Goal: Find contact information: Find contact information

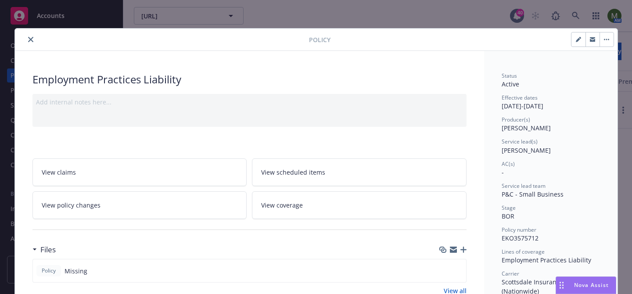
click at [32, 39] on icon "close" at bounding box center [30, 39] width 5 height 5
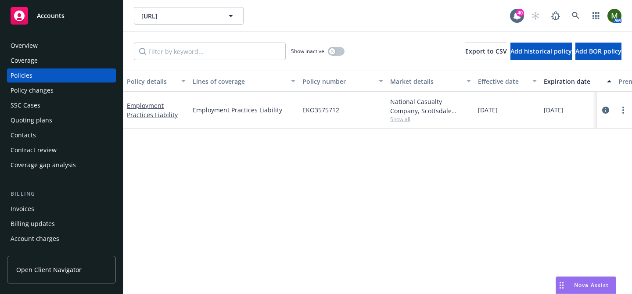
click at [26, 137] on div "Contacts" at bounding box center [23, 135] width 25 height 14
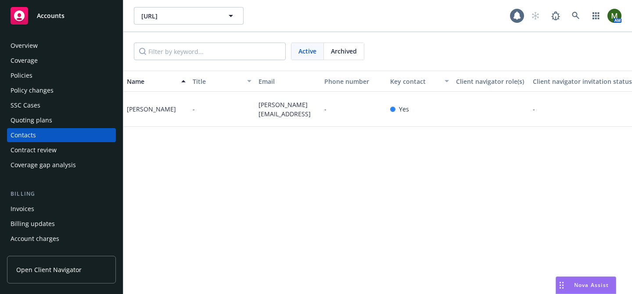
click at [145, 111] on div "[PERSON_NAME]" at bounding box center [151, 108] width 49 height 9
copy div "[PERSON_NAME]"
click at [76, 49] on div "Overview" at bounding box center [62, 46] width 102 height 14
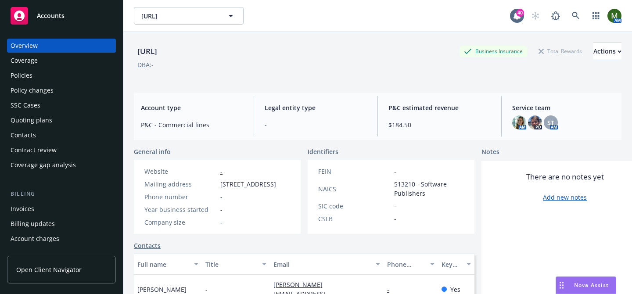
click at [44, 129] on div "Contacts" at bounding box center [62, 135] width 102 height 14
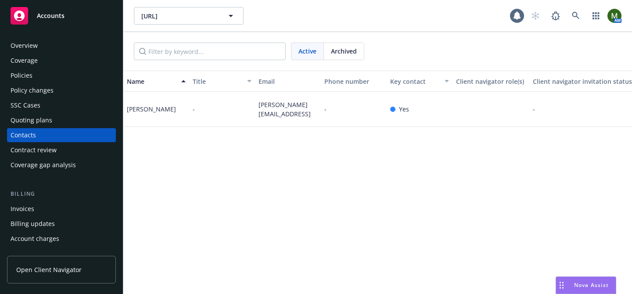
click at [282, 107] on span "[PERSON_NAME][EMAIL_ADDRESS]" at bounding box center [288, 109] width 59 height 18
copy span "[PERSON_NAME][EMAIL_ADDRESS]"
click at [148, 112] on div "[PERSON_NAME]" at bounding box center [151, 108] width 49 height 9
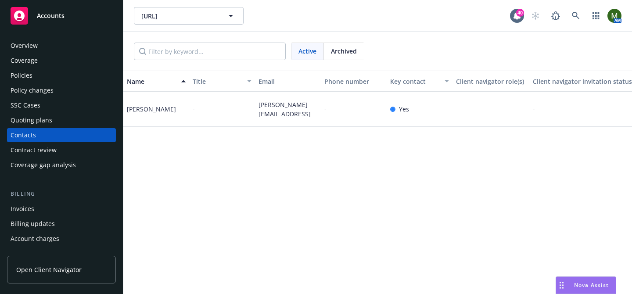
click at [148, 112] on div "[PERSON_NAME]" at bounding box center [151, 108] width 49 height 9
copy div "[PERSON_NAME]"
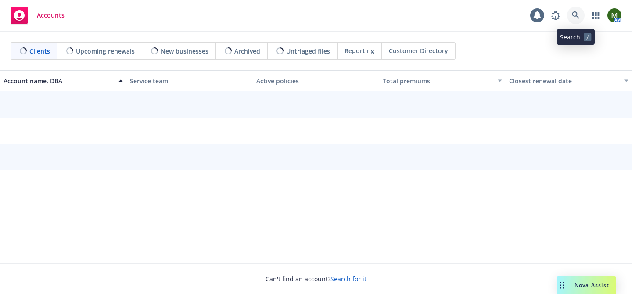
click at [573, 14] on icon at bounding box center [576, 15] width 8 height 8
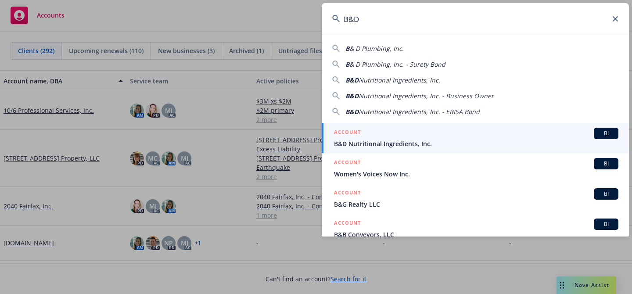
type input "B&D"
click at [390, 134] on div "ACCOUNT BI" at bounding box center [476, 133] width 284 height 11
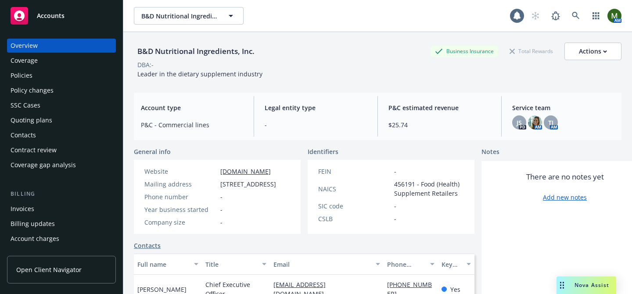
click at [32, 74] on div "Policies" at bounding box center [22, 75] width 22 height 14
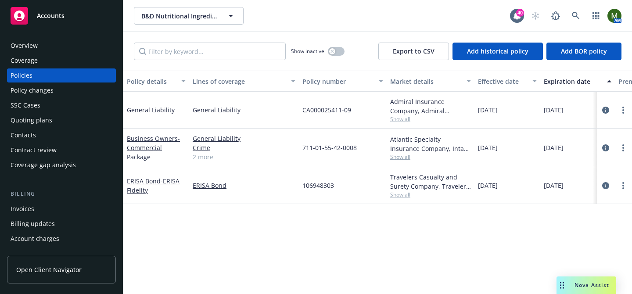
click at [62, 44] on div "Overview" at bounding box center [62, 46] width 102 height 14
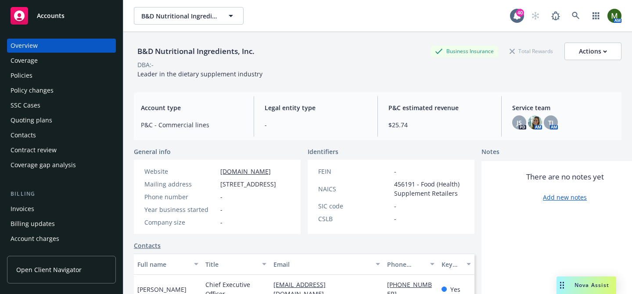
click at [212, 53] on div "B&D Nutritional Ingredients, Inc." at bounding box center [196, 51] width 124 height 11
copy div "B&D Nutritional Ingredients, Inc."
click at [236, 189] on span "[STREET_ADDRESS]" at bounding box center [248, 184] width 56 height 9
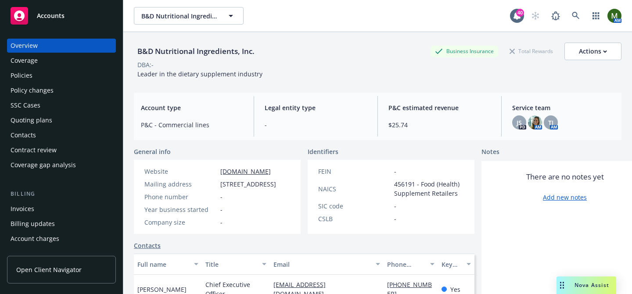
click at [236, 189] on span "[STREET_ADDRESS]" at bounding box center [248, 184] width 56 height 9
copy span "[STREET_ADDRESS]"
click at [50, 130] on div "Contacts" at bounding box center [62, 135] width 102 height 14
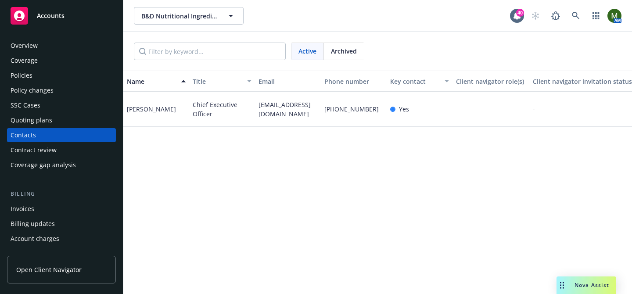
click at [155, 110] on div "[PERSON_NAME]" at bounding box center [151, 108] width 49 height 9
copy div "Bill Van Dyke"
click at [267, 108] on span "b_vandyke@bdnutritional.com" at bounding box center [288, 109] width 59 height 18
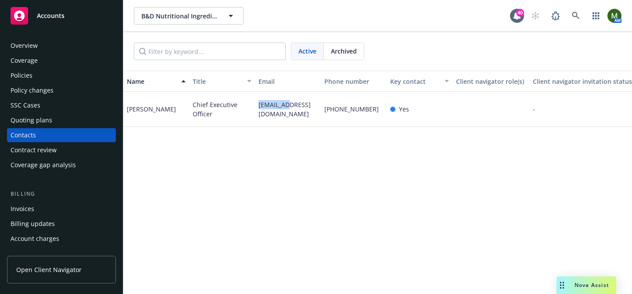
click at [267, 108] on span "b_vandyke@bdnutritional.com" at bounding box center [288, 109] width 59 height 18
copy span "b_vandyke@bdnutritional.com"
click at [148, 111] on div "Bill Van Dyke" at bounding box center [151, 108] width 49 height 9
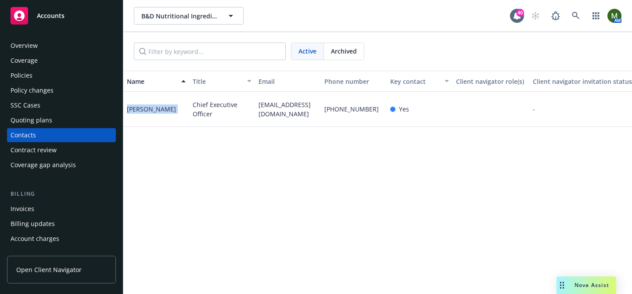
click at [148, 111] on div "Bill Van Dyke" at bounding box center [151, 108] width 49 height 9
copy div "Bill Van Dyke"
